Goal: Task Accomplishment & Management: Use online tool/utility

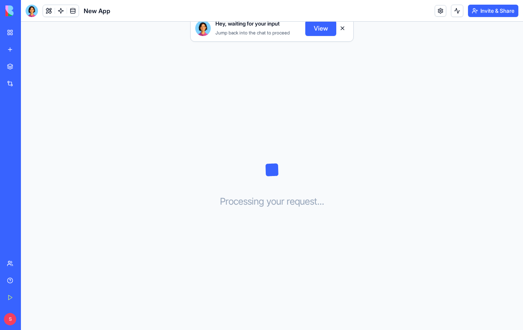
click at [13, 51] on link "New app" at bounding box center [17, 49] width 31 height 15
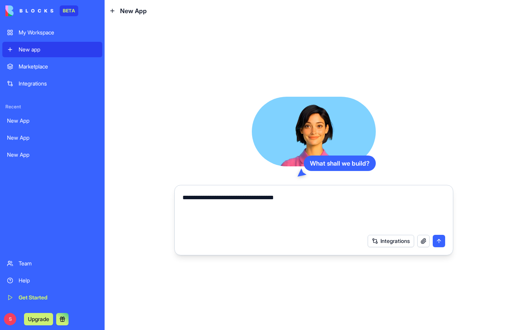
type textarea "**********"
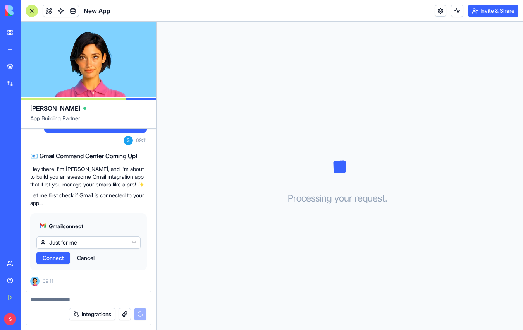
scroll to position [78, 0]
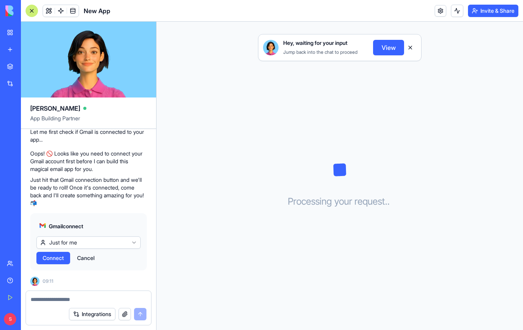
click at [50, 262] on button "Connect" at bounding box center [53, 258] width 34 height 12
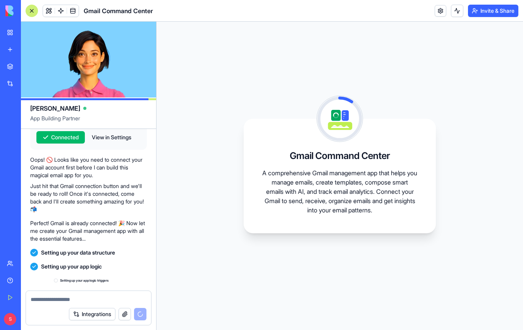
scroll to position [233, 0]
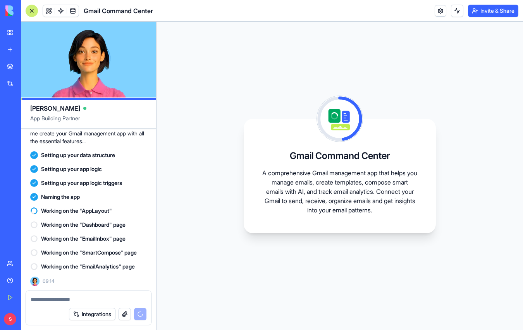
click at [494, 169] on div "Gmail Command Center A comprehensive Gmail management app that helps you manage…" at bounding box center [339, 176] width 366 height 309
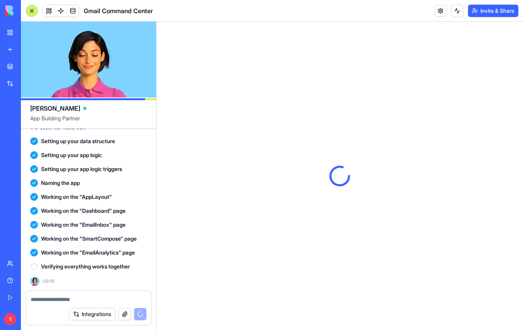
scroll to position [0, 0]
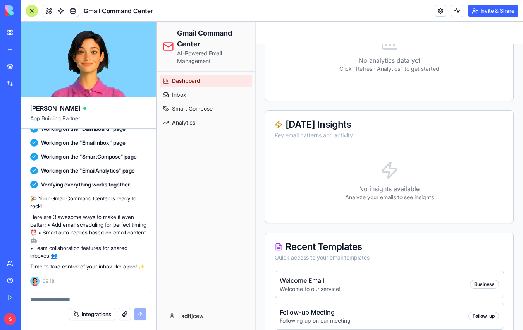
scroll to position [380, 0]
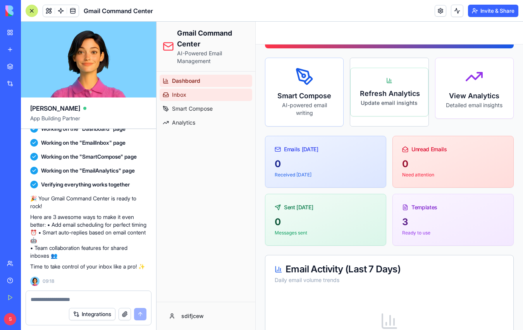
click at [182, 96] on span "Inbox" at bounding box center [179, 95] width 14 height 8
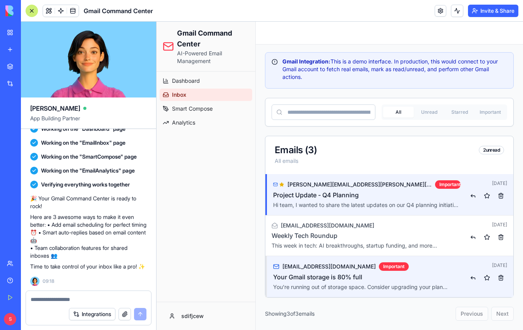
scroll to position [34, 0]
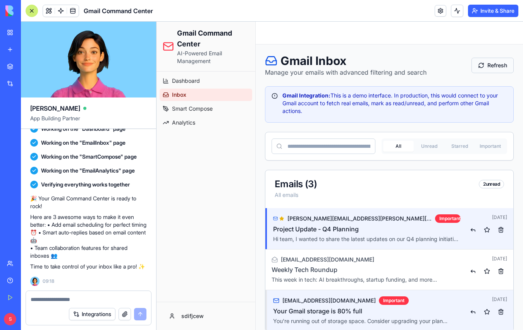
click at [497, 61] on button "Refresh" at bounding box center [492, 65] width 42 height 15
click at [498, 64] on button "Refresh" at bounding box center [492, 65] width 42 height 15
click at [203, 108] on span "Smart Compose" at bounding box center [192, 109] width 41 height 8
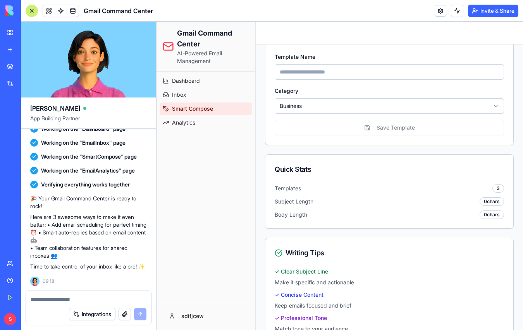
scroll to position [528, 0]
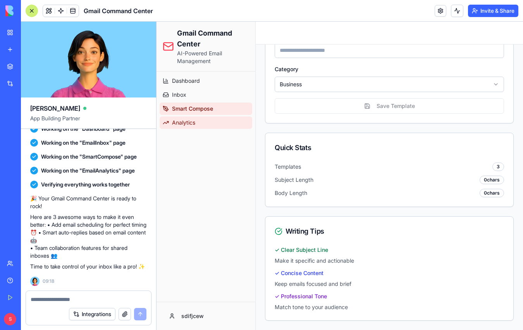
click at [177, 122] on span "Analytics" at bounding box center [183, 123] width 23 height 8
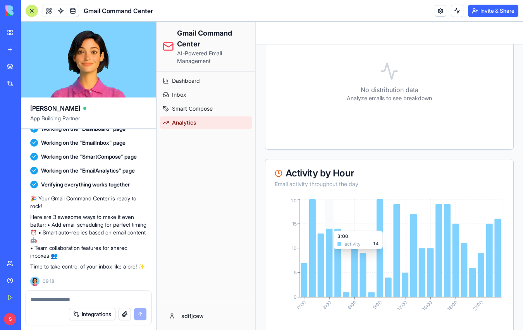
scroll to position [402, 0]
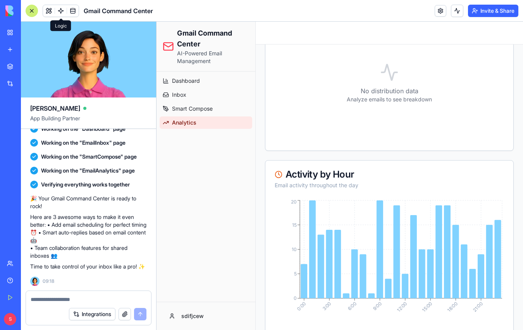
click at [60, 12] on span at bounding box center [61, 11] width 22 height 22
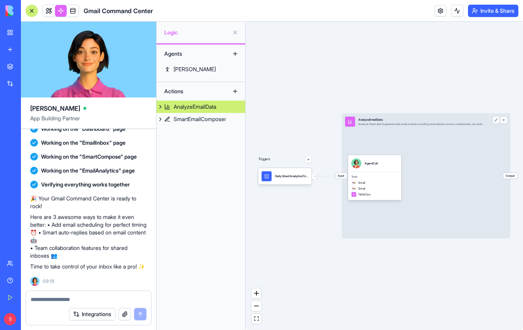
click at [189, 106] on div "AnalyzeEmailData" at bounding box center [195, 107] width 43 height 8
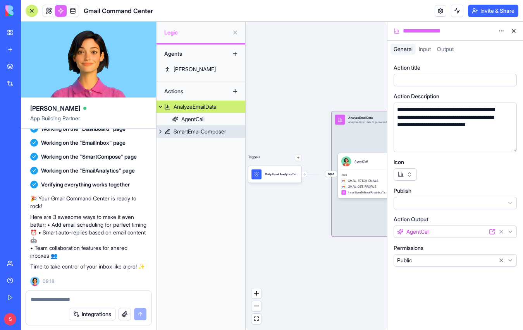
click at [194, 129] on div "SmartEmailComposer" at bounding box center [200, 132] width 53 height 8
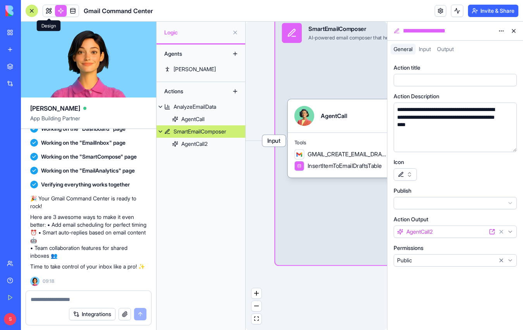
click at [45, 10] on link at bounding box center [49, 11] width 12 height 12
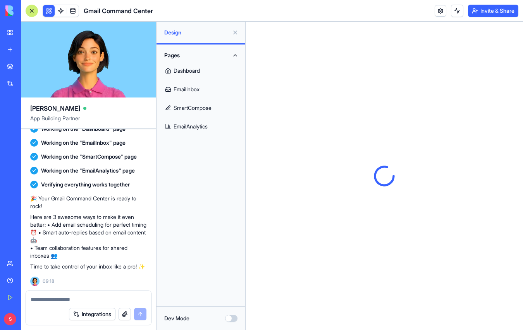
click at [195, 122] on link "EmailAnalytics" at bounding box center [200, 126] width 79 height 19
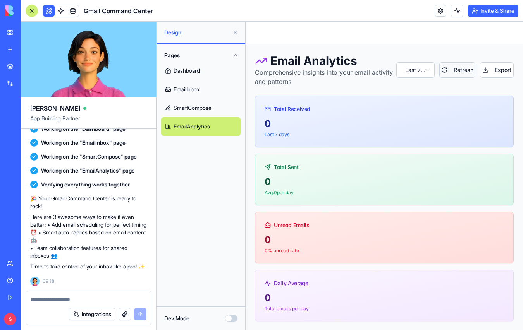
click at [457, 68] on button "Refresh" at bounding box center [457, 69] width 36 height 15
click at [194, 103] on link "SmartCompose" at bounding box center [200, 108] width 79 height 19
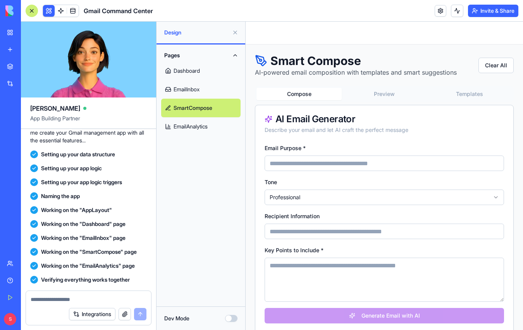
scroll to position [337, 0]
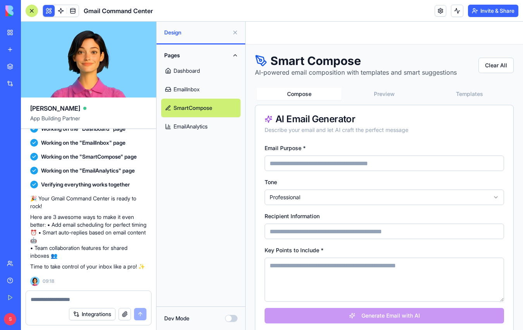
click at [384, 5] on header "Gmail Command Center Invite & Share" at bounding box center [272, 11] width 502 height 22
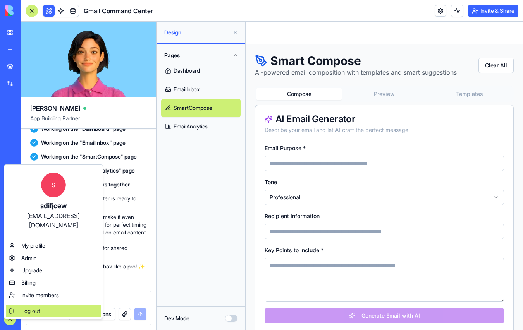
click at [37, 308] on span "Log out" at bounding box center [30, 312] width 19 height 8
